Goal: Task Accomplishment & Management: Manage account settings

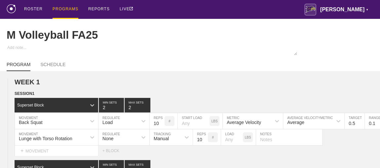
click at [65, 8] on div "PROGRAMS" at bounding box center [66, 9] width 26 height 19
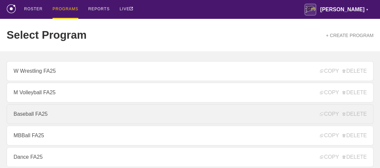
click at [43, 119] on link "Baseball FA25" at bounding box center [190, 114] width 367 height 20
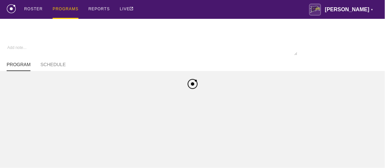
type textarea "x"
type input "Baseball FA25"
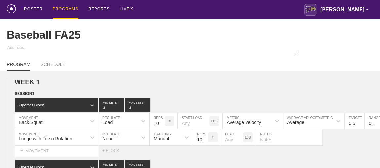
click at [185, 45] on div "Baseball FA25" at bounding box center [190, 35] width 367 height 32
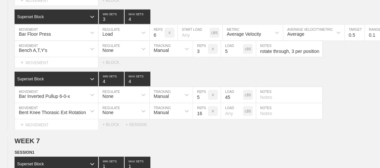
scroll to position [5007, 0]
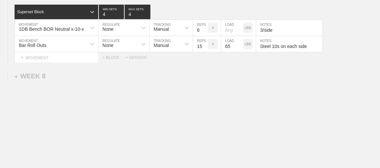
drag, startPoint x: 185, startPoint y: 45, endPoint x: 158, endPoint y: 74, distance: 39.3
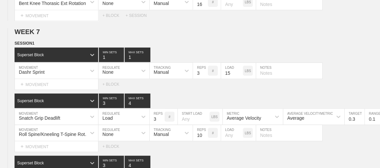
scroll to position [4707, 0]
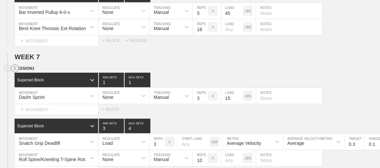
click at [13, 65] on circle at bounding box center [15, 69] width 8 height 8
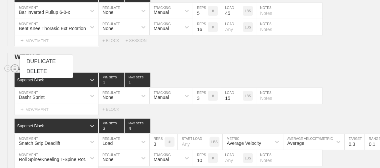
click at [35, 62] on div "DUPLICATE" at bounding box center [46, 62] width 53 height 10
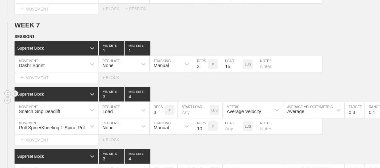
scroll to position [4737, 0]
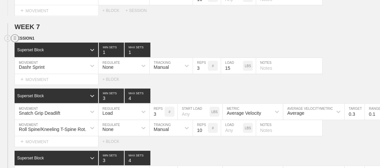
click at [15, 35] on circle at bounding box center [15, 39] width 8 height 8
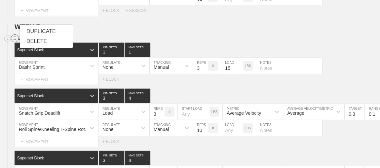
click at [37, 41] on div "DELETE" at bounding box center [46, 41] width 53 height 10
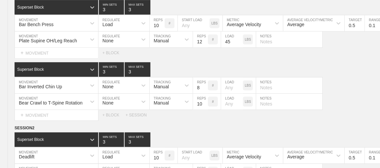
scroll to position [0, 0]
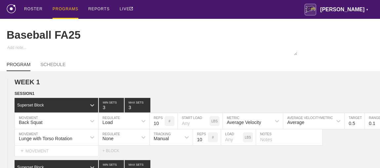
click at [69, 9] on div "PROGRAMS" at bounding box center [66, 9] width 26 height 19
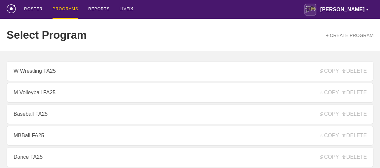
scroll to position [330, 0]
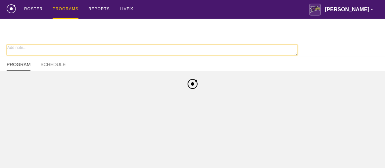
type textarea "x"
type input "WSOC FA25"
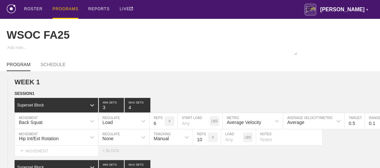
click at [66, 10] on div "PROGRAMS" at bounding box center [66, 9] width 26 height 19
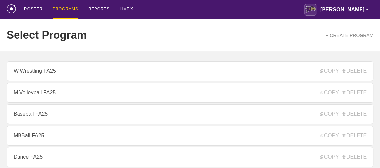
click at [65, 10] on div "PROGRAMS" at bounding box center [66, 9] width 26 height 19
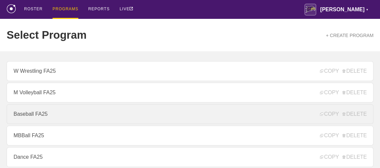
click at [38, 118] on link "Baseball FA25" at bounding box center [190, 114] width 367 height 20
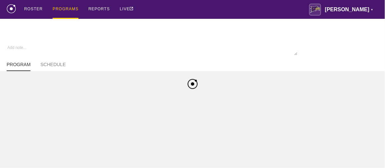
type textarea "x"
type input "Baseball FA25"
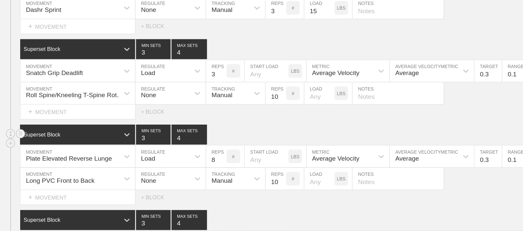
scroll to position [4796, 0]
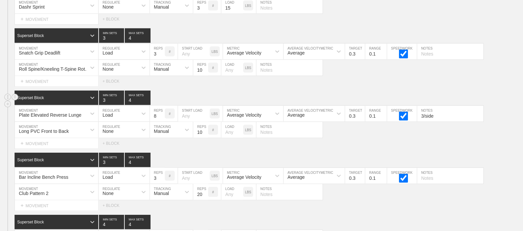
type textarea "x"
click at [380, 108] on input "3/side" at bounding box center [450, 114] width 66 height 16
type input "4/side"
click at [380, 138] on div "Select... MOVEMENT + MOVEMENT + BLOCK" at bounding box center [261, 143] width 523 height 11
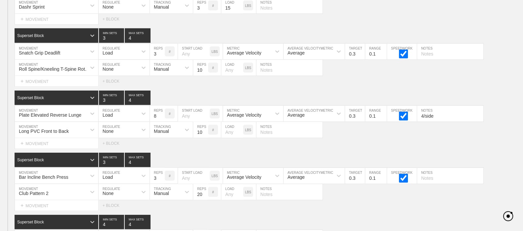
click at [380, 138] on div "Select... MOVEMENT + MOVEMENT + BLOCK" at bounding box center [261, 143] width 523 height 11
click at [224, 140] on div "Select... MOVEMENT + MOVEMENT + BLOCK" at bounding box center [261, 143] width 523 height 11
click at [162, 110] on input "7" at bounding box center [157, 114] width 15 height 16
type input "6"
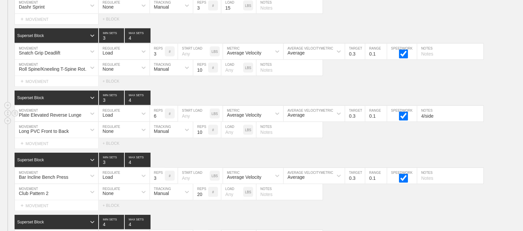
click at [162, 110] on input "6" at bounding box center [157, 114] width 15 height 16
click at [380, 109] on input "4/side" at bounding box center [450, 114] width 66 height 16
type input "3/side"
click at [380, 126] on div "Long PVC Front to Back MOVEMENT None REGULATE Manual TRACKING 10 REPS # LOAD LB…" at bounding box center [261, 130] width 523 height 16
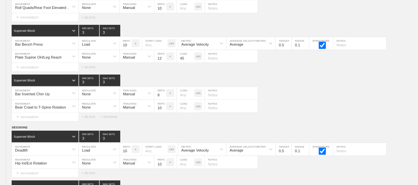
scroll to position [0, 0]
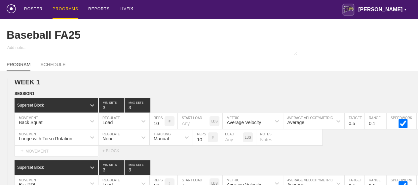
click at [63, 10] on div "PROGRAMS" at bounding box center [66, 9] width 26 height 19
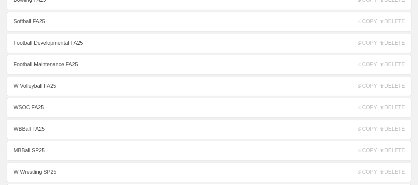
scroll to position [231, 0]
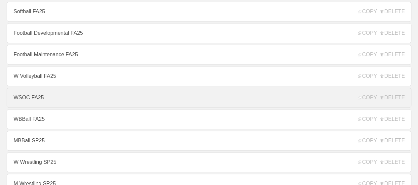
click at [34, 102] on link "WSOC FA25" at bounding box center [209, 98] width 405 height 20
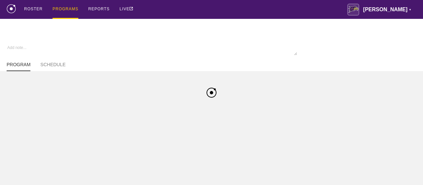
type textarea "x"
type input "WSOC FA25"
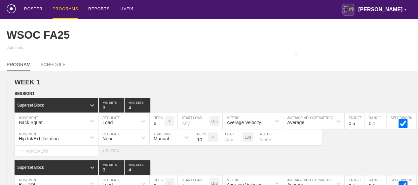
click at [68, 7] on div "PROGRAMS" at bounding box center [66, 9] width 26 height 19
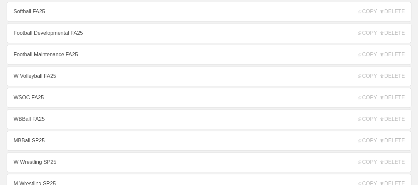
scroll to position [265, 0]
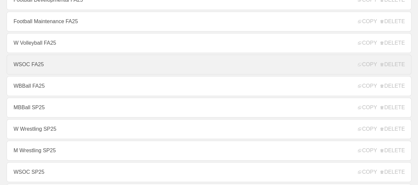
click at [35, 67] on link "WSOC FA25" at bounding box center [209, 65] width 405 height 20
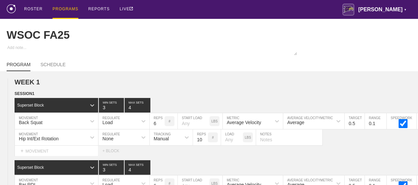
click at [68, 9] on div "PROGRAMS" at bounding box center [66, 9] width 26 height 19
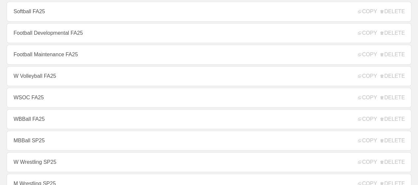
scroll to position [198, 0]
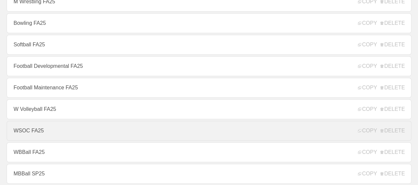
click at [39, 134] on link "WSOC FA25" at bounding box center [209, 131] width 405 height 20
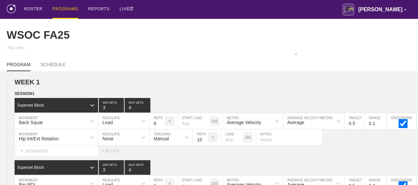
click at [63, 9] on div "PROGRAMS" at bounding box center [66, 9] width 26 height 19
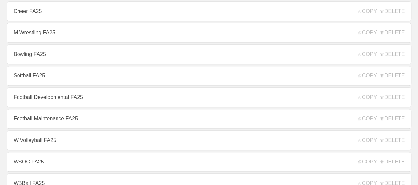
scroll to position [198, 0]
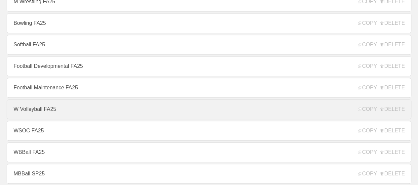
click at [30, 117] on link "W Volleyball FA25" at bounding box center [209, 109] width 405 height 20
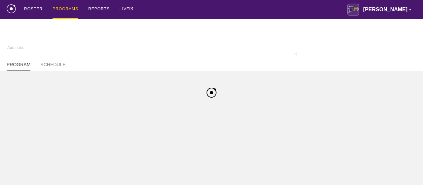
type textarea "x"
type input "W Volleyball FA25"
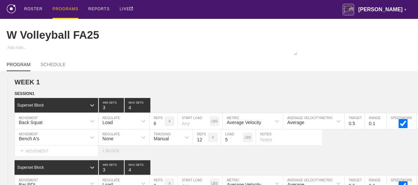
click at [62, 8] on div "PROGRAMS" at bounding box center [66, 9] width 26 height 19
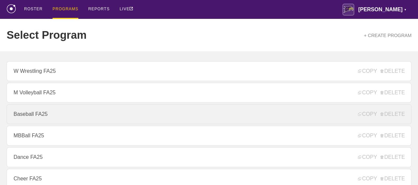
click at [46, 118] on link "Baseball FA25" at bounding box center [209, 114] width 405 height 20
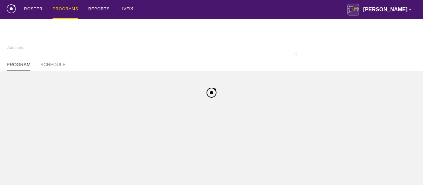
type textarea "x"
type input "Baseball FA25"
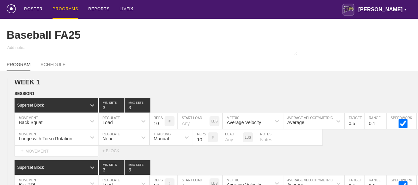
click at [65, 9] on div "PROGRAMS" at bounding box center [66, 9] width 26 height 19
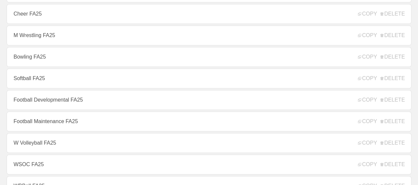
scroll to position [165, 0]
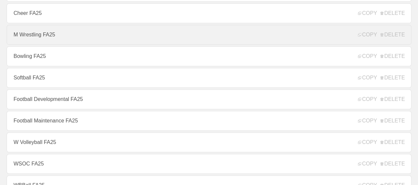
click at [49, 40] on link "M Wrestling FA25" at bounding box center [209, 35] width 405 height 20
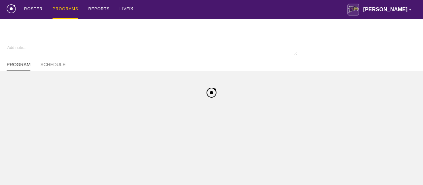
type textarea "x"
type input "M Wrestling FA25"
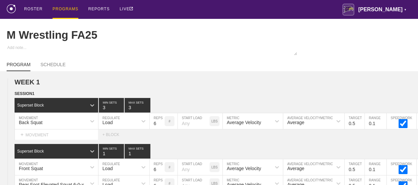
click at [63, 8] on div "PROGRAMS" at bounding box center [66, 9] width 26 height 19
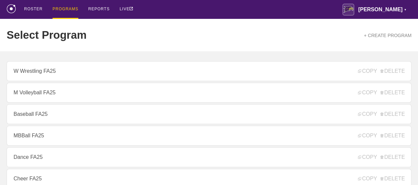
scroll to position [231, 0]
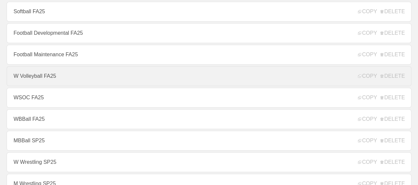
click at [45, 82] on link "W Volleyball FA25" at bounding box center [209, 76] width 405 height 20
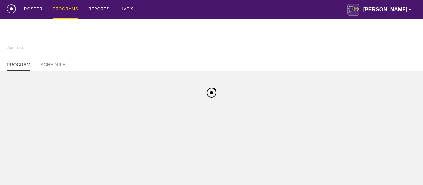
type textarea "x"
type input "W Volleyball FA25"
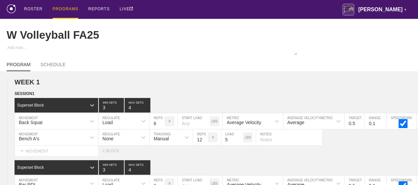
click at [69, 9] on div "PROGRAMS" at bounding box center [66, 9] width 26 height 19
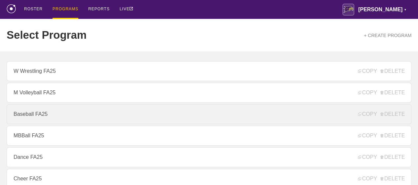
click at [35, 120] on link "Baseball FA25" at bounding box center [209, 114] width 405 height 20
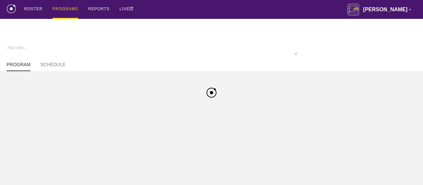
type textarea "x"
type input "Baseball FA25"
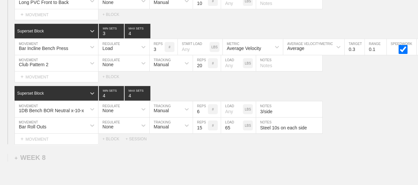
scroll to position [4928, 0]
